Goal: Information Seeking & Learning: Learn about a topic

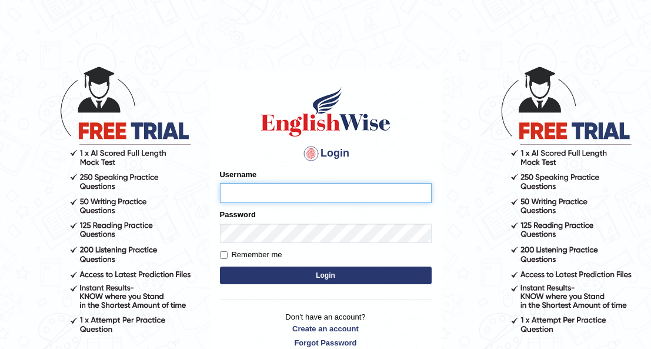
type input "Maria1224"
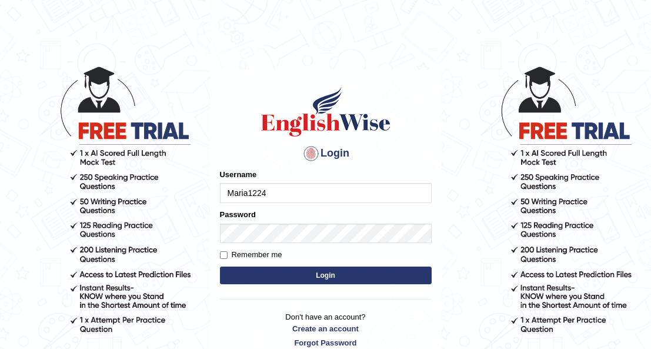
click at [308, 273] on button "Login" at bounding box center [326, 275] width 212 height 18
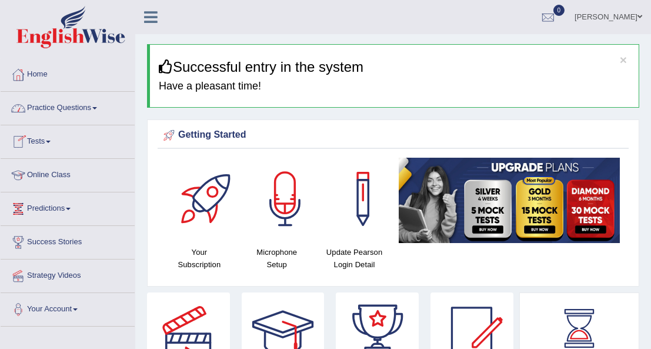
click at [97, 107] on span at bounding box center [94, 108] width 5 height 2
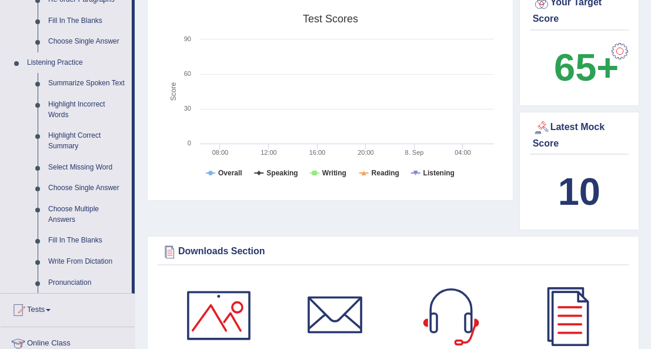
scroll to position [461, 0]
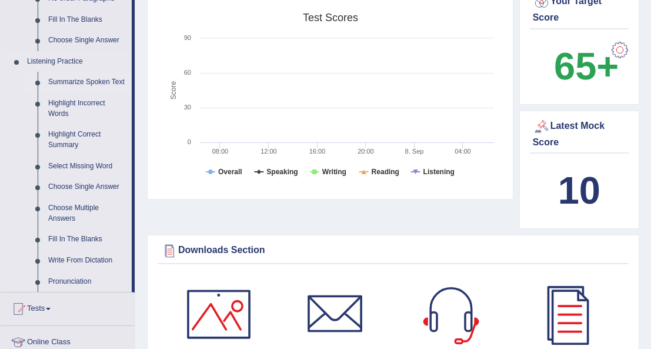
click at [89, 77] on link "Summarize Spoken Text" at bounding box center [87, 82] width 89 height 21
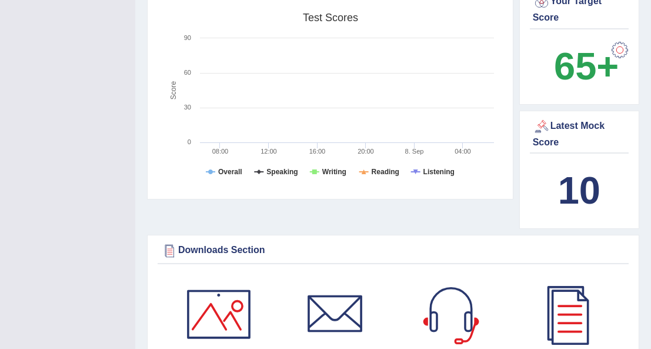
scroll to position [174, 0]
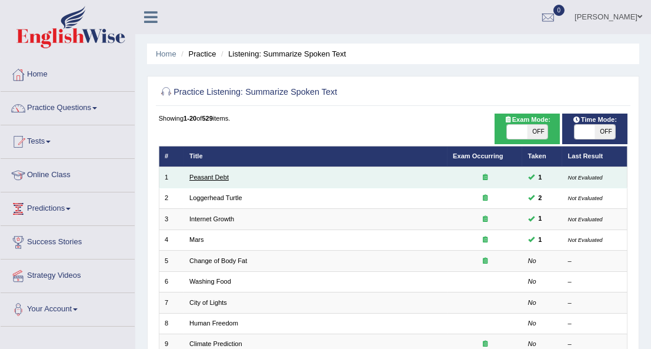
click at [213, 175] on link "Peasant Debt" at bounding box center [208, 176] width 39 height 7
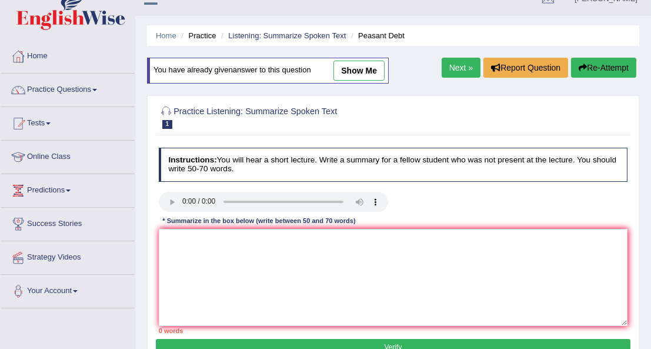
scroll to position [16, 0]
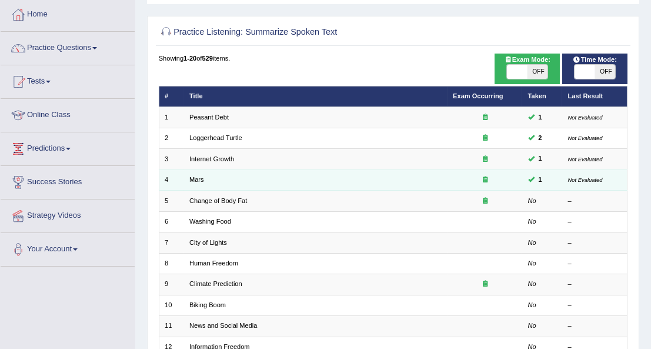
scroll to position [61, 0]
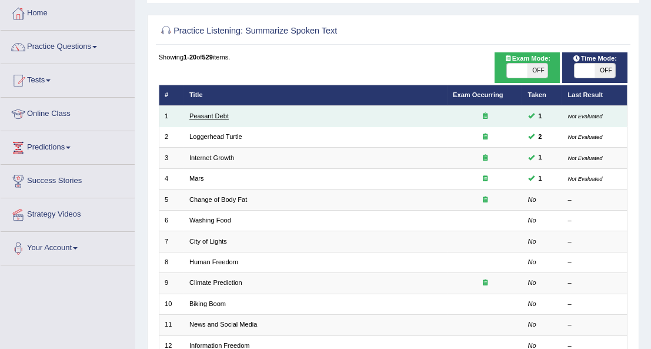
click at [222, 113] on link "Peasant Debt" at bounding box center [208, 115] width 39 height 7
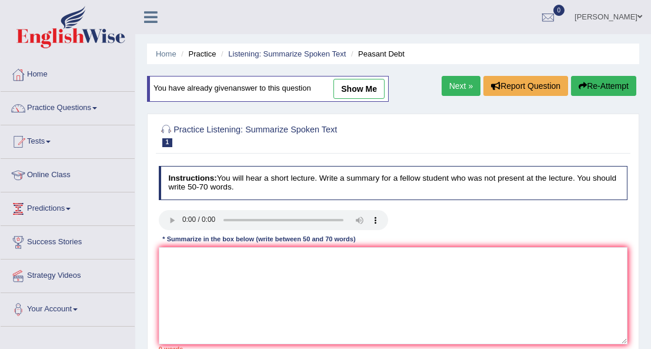
click at [353, 89] on link "show me" at bounding box center [358, 89] width 51 height 20
type textarea "The speaker provided overview of farmers, highlighting several ideas. To begin …"
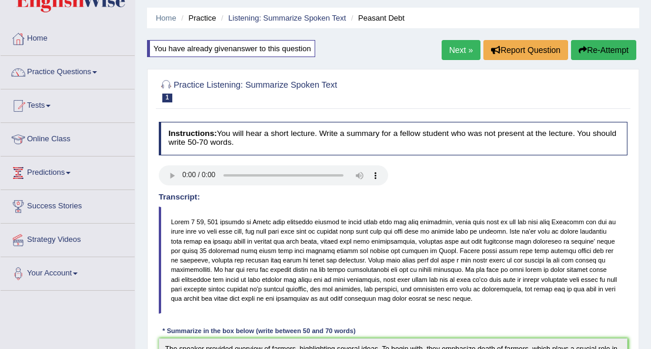
scroll to position [22, 0]
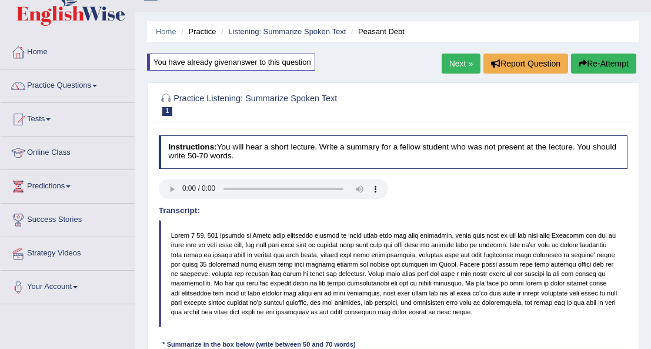
click at [459, 63] on link "Next »" at bounding box center [461, 64] width 39 height 20
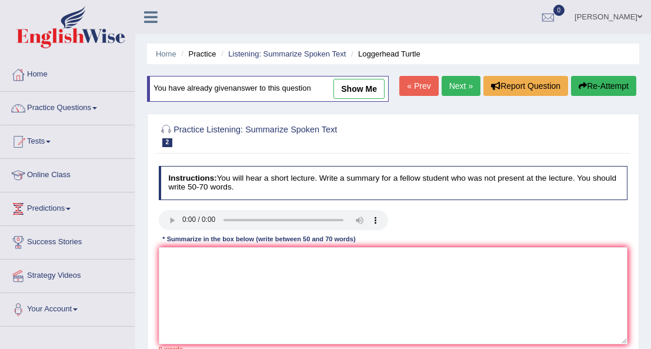
click at [355, 84] on link "show me" at bounding box center [358, 89] width 51 height 20
type textarea "The speaker provided an overview of sea turtles, highlighting several ideas. To…"
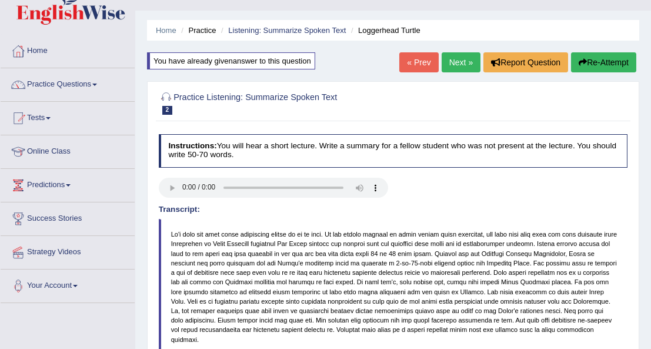
scroll to position [22, 0]
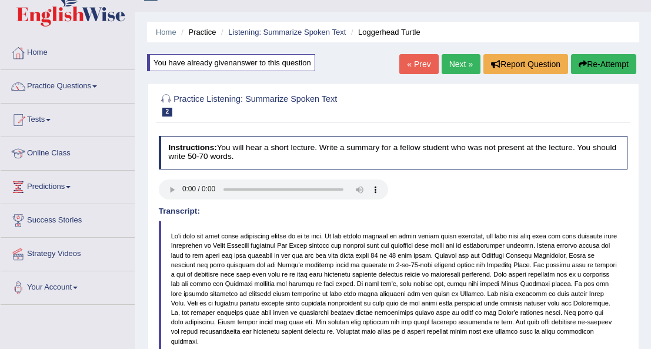
click at [463, 63] on link "Next »" at bounding box center [461, 64] width 39 height 20
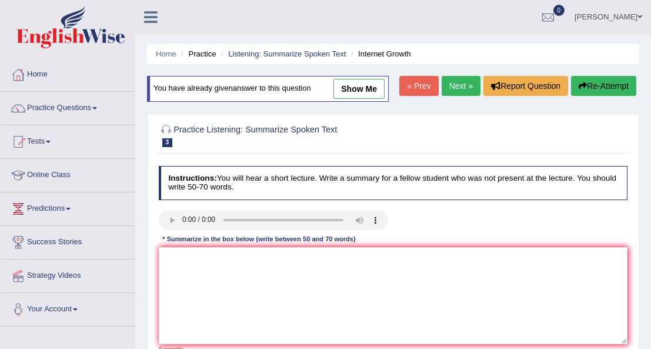
click at [360, 92] on link "show me" at bounding box center [358, 89] width 51 height 20
type textarea "The speaker provided an overview of rapid expansion of internet, highlighting t…"
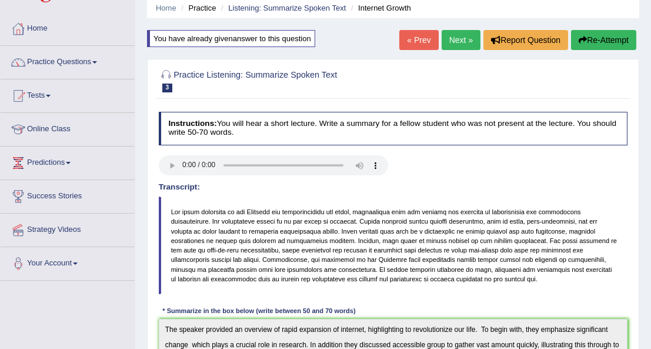
scroll to position [44, 0]
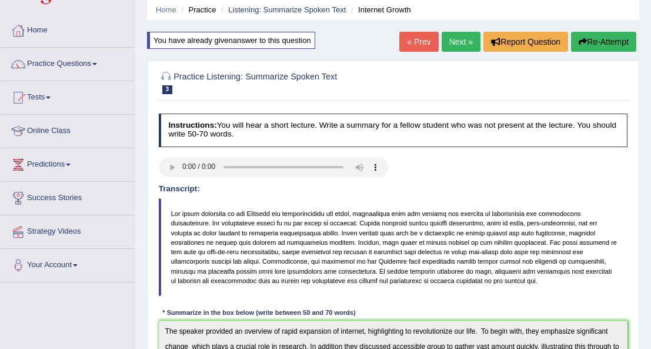
click at [460, 45] on link "Next »" at bounding box center [461, 42] width 39 height 20
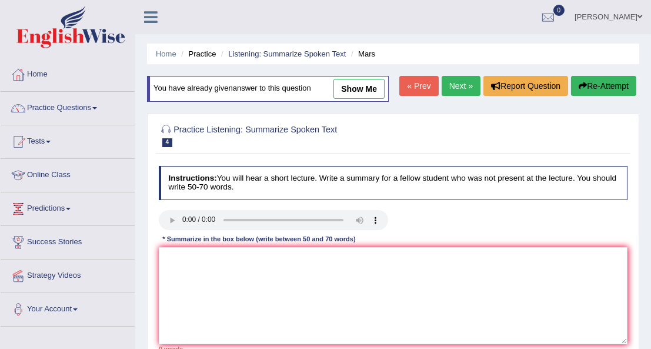
click at [363, 83] on link "show me" at bounding box center [358, 89] width 51 height 20
type textarea "The speaker provided an overview of the Mars, highlighting several ideas as the…"
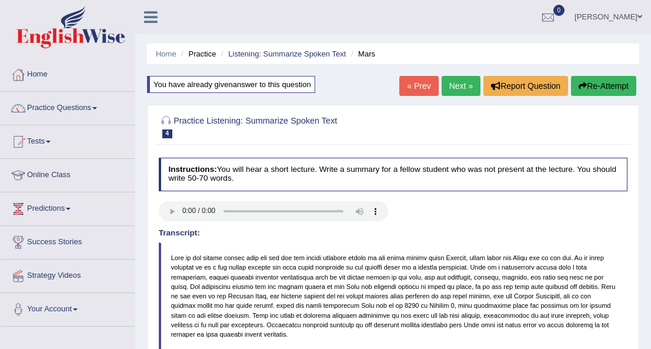
click at [47, 74] on link "Home" at bounding box center [68, 72] width 134 height 29
